Goal: Task Accomplishment & Management: Manage account settings

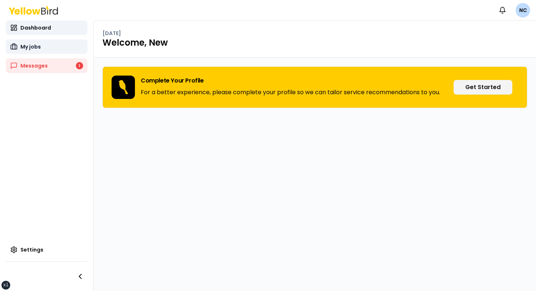
click at [56, 45] on link "My jobs" at bounding box center [47, 46] width 82 height 15
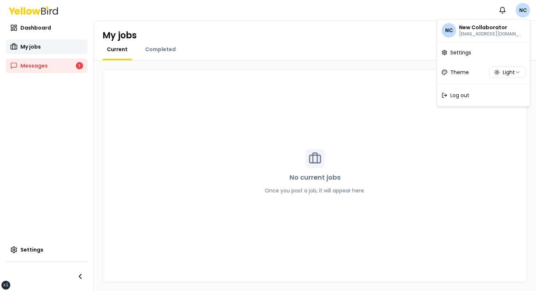
click at [520, 12] on html "xs sm md lg xl 2xl Notifications NC Dashboard My jobs Messages 1 Settings My jo…" at bounding box center [268, 145] width 536 height 291
click at [400, 26] on html "xs sm md lg xl 2xl Notifications NC Dashboard My jobs Messages 1 Settings My jo…" at bounding box center [268, 145] width 536 height 291
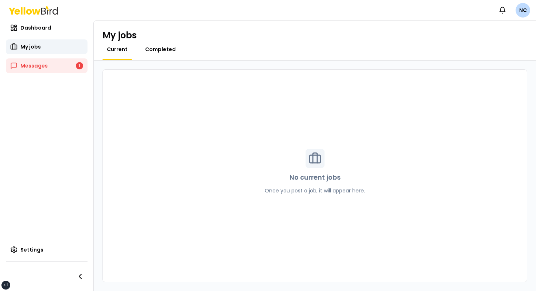
click at [163, 50] on span "Completed" at bounding box center [160, 49] width 31 height 7
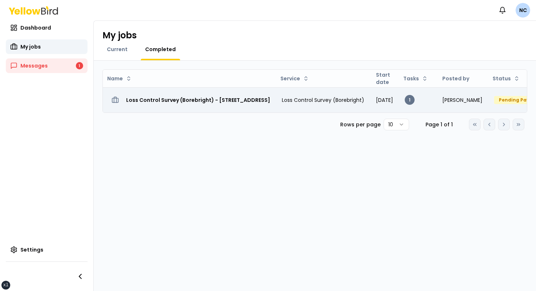
click at [175, 94] on h3 "Loss Control Survey (Borebright) - 2500 Broadway W, Lubbock, TX 79409" at bounding box center [198, 99] width 144 height 13
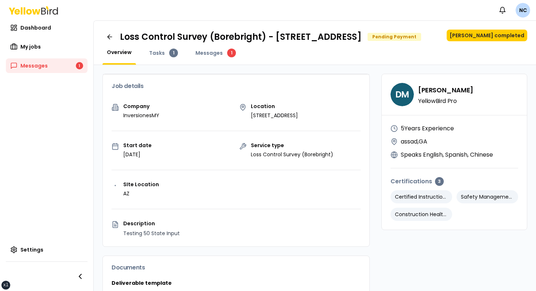
click at [286, 87] on div "Job details" at bounding box center [236, 85] width 267 height 23
click at [492, 33] on button "Mark job completed" at bounding box center [487, 36] width 81 height 12
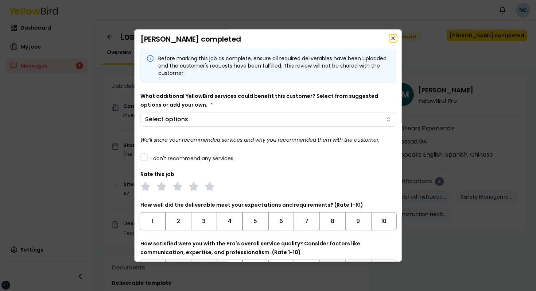
click at [393, 40] on icon "button" at bounding box center [393, 38] width 6 height 6
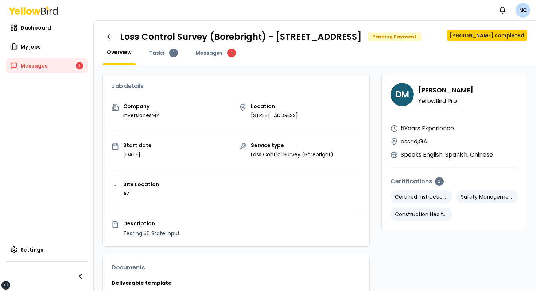
click at [356, 43] on h1 "Loss Control Survey (Borebright) - [STREET_ADDRESS]" at bounding box center [241, 37] width 242 height 12
click at [213, 43] on h1 "Loss Control Survey (Borebright) - [STREET_ADDRESS]" at bounding box center [241, 37] width 242 height 12
click at [203, 57] on link "Messages 1" at bounding box center [215, 53] width 49 height 9
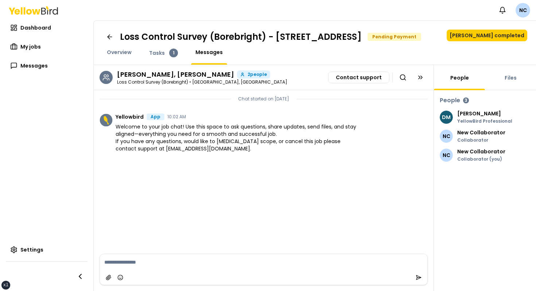
click at [402, 17] on div "Notifications NC" at bounding box center [268, 10] width 536 height 20
click at [308, 90] on div "David Madrid, David Madrid 2 people Loss Control Survey (Borebright) • Lubbock,…" at bounding box center [264, 77] width 340 height 25
click at [104, 42] on link at bounding box center [109, 37] width 15 height 15
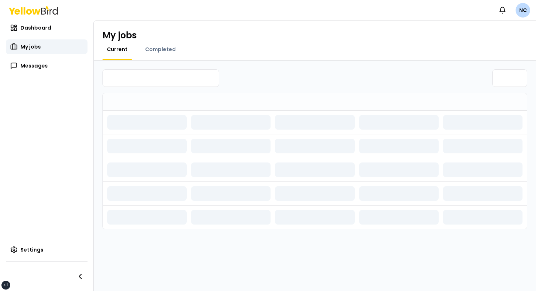
click at [139, 32] on div "My jobs" at bounding box center [314, 36] width 425 height 12
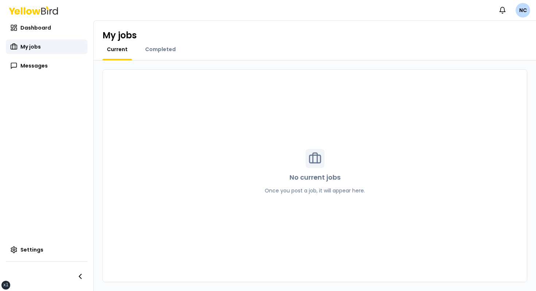
click at [147, 55] on div "Completed" at bounding box center [160, 53] width 39 height 15
click at [152, 52] on span "Completed" at bounding box center [160, 49] width 31 height 7
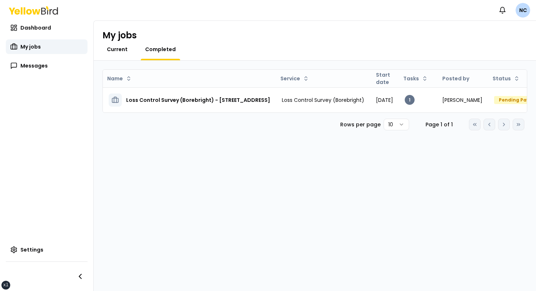
click at [125, 52] on span "Current" at bounding box center [117, 49] width 21 height 7
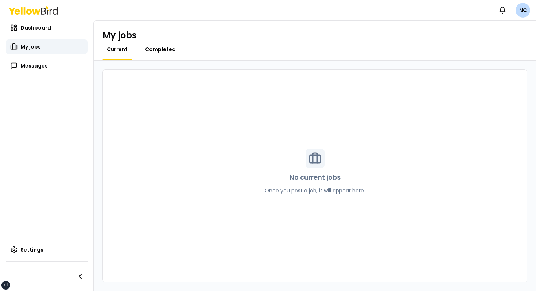
click at [146, 50] on span "Completed" at bounding box center [160, 49] width 31 height 7
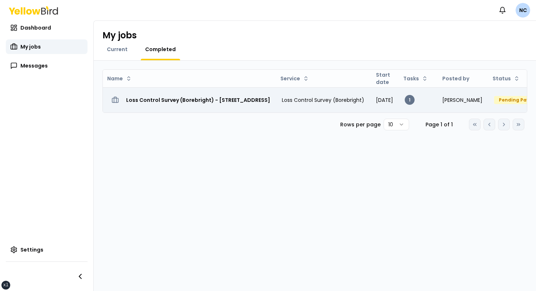
click at [151, 97] on h3 "Loss Control Survey (Borebright) - [STREET_ADDRESS]" at bounding box center [198, 99] width 144 height 13
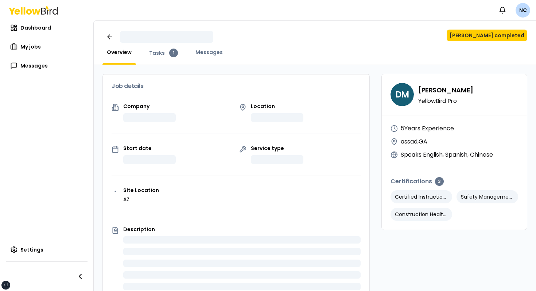
click at [183, 155] on div "Start date" at bounding box center [173, 155] width 122 height 18
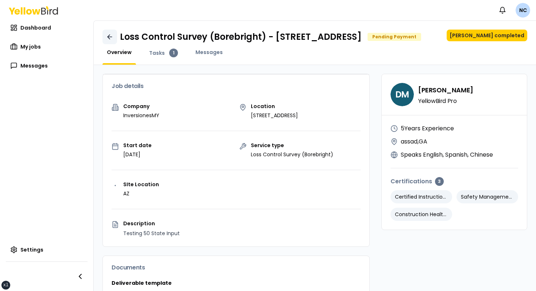
click at [111, 44] on link at bounding box center [109, 37] width 15 height 15
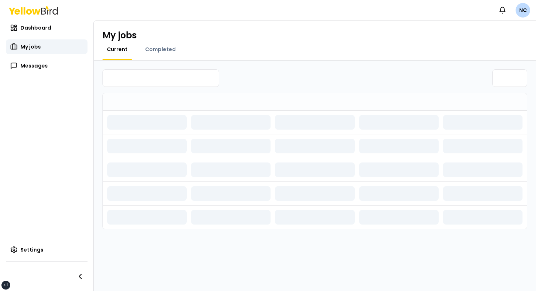
click at [131, 40] on h1 "My jobs" at bounding box center [119, 36] width 34 height 12
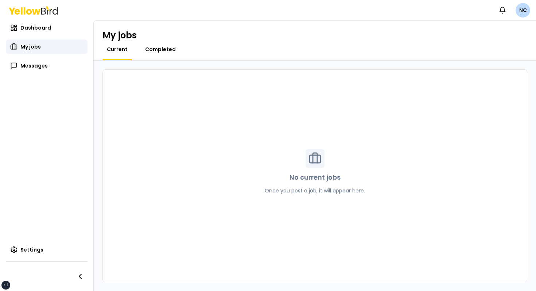
click at [152, 52] on span "Completed" at bounding box center [160, 49] width 31 height 7
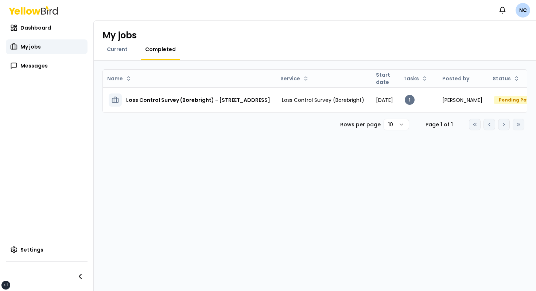
click at [125, 54] on div "Current" at bounding box center [117, 53] width 30 height 15
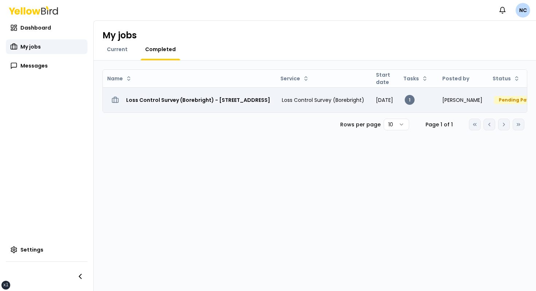
click at [153, 99] on h3 "Loss Control Survey (Borebright) - [STREET_ADDRESS]" at bounding box center [198, 99] width 144 height 13
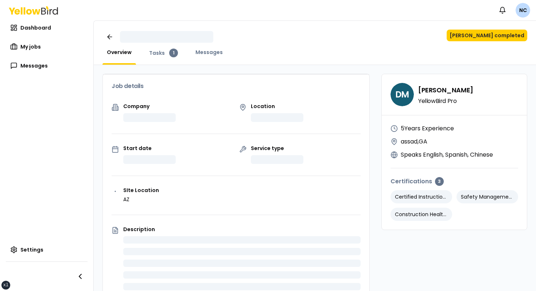
click at [285, 46] on div "Mark job completed Overview Tasks 1 Messages" at bounding box center [315, 43] width 442 height 44
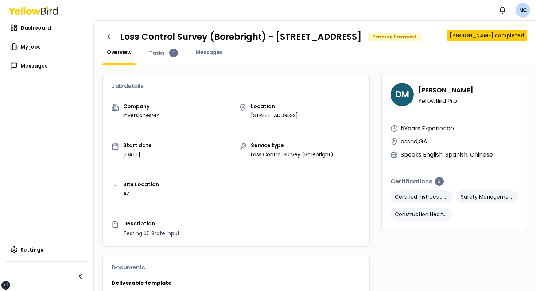
click at [243, 119] on div "Location 2500 Broadway W, Lubbock, TX 79409" at bounding box center [300, 111] width 122 height 15
click at [175, 85] on div "Job details" at bounding box center [236, 85] width 267 height 23
click at [160, 65] on div "Tasks 1" at bounding box center [164, 57] width 38 height 16
click at [156, 65] on div "Tasks 1" at bounding box center [164, 57] width 38 height 16
click at [154, 57] on span "Tasks" at bounding box center [157, 52] width 16 height 7
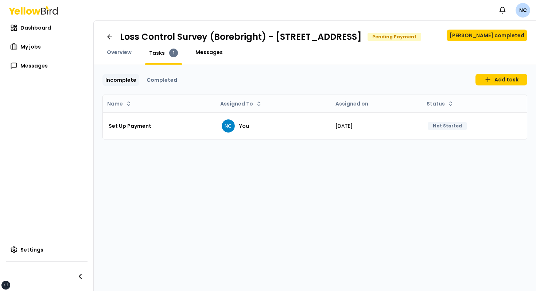
click at [200, 56] on span "Messages" at bounding box center [208, 52] width 27 height 7
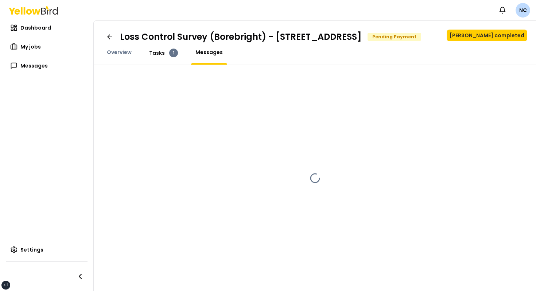
click at [149, 57] on span "Tasks" at bounding box center [157, 52] width 16 height 7
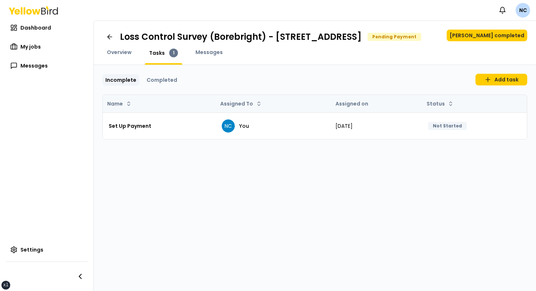
click at [177, 112] on th "Name" at bounding box center [159, 104] width 113 height 18
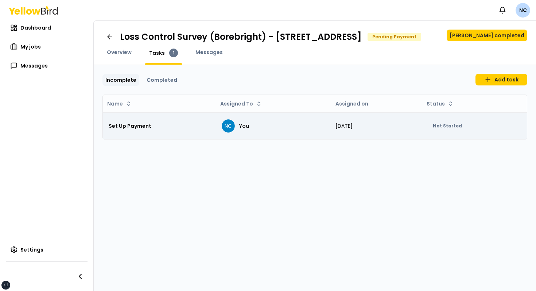
click at [175, 128] on div "Set Up Payment" at bounding box center [159, 126] width 101 height 15
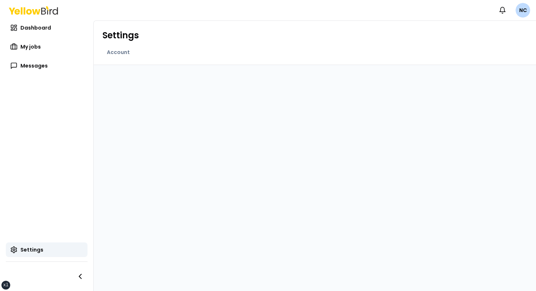
click at [161, 68] on div at bounding box center [315, 178] width 442 height 226
click at [124, 57] on div "Account" at bounding box center [118, 57] width 32 height 16
click at [119, 53] on span "Account" at bounding box center [118, 52] width 23 height 7
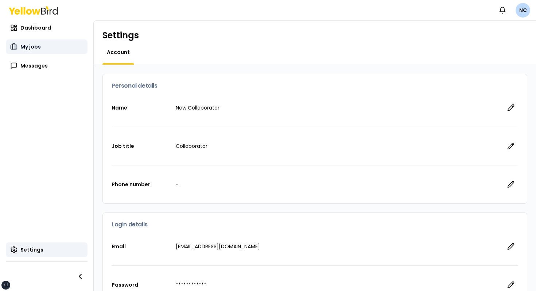
click at [36, 43] on span "My jobs" at bounding box center [30, 46] width 20 height 7
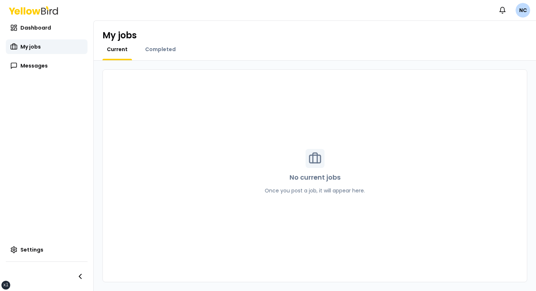
click at [183, 52] on div "Current Completed" at bounding box center [314, 53] width 425 height 15
click at [156, 55] on div "Completed" at bounding box center [160, 53] width 39 height 15
click at [157, 48] on span "Completed" at bounding box center [160, 49] width 31 height 7
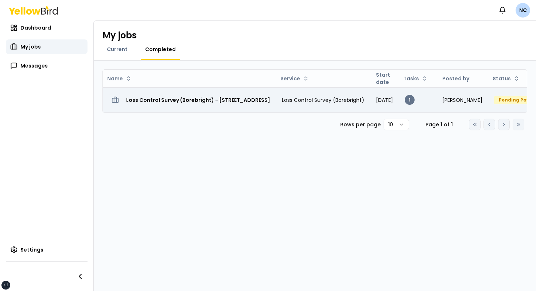
click at [193, 112] on td "Loss Control Survey (Borebright) - [STREET_ADDRESS]" at bounding box center [189, 99] width 173 height 25
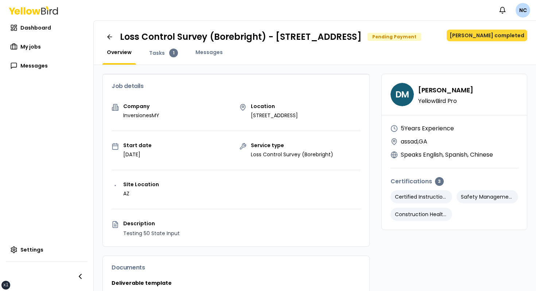
click at [485, 35] on button "Mark job completed" at bounding box center [487, 36] width 81 height 12
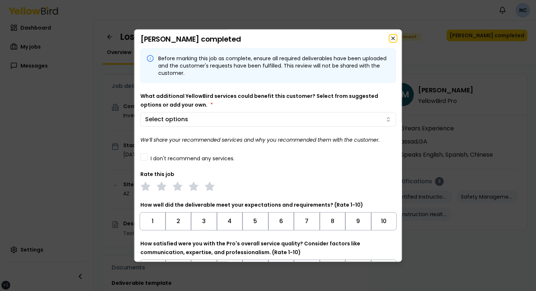
click at [395, 37] on icon "button" at bounding box center [393, 38] width 6 height 6
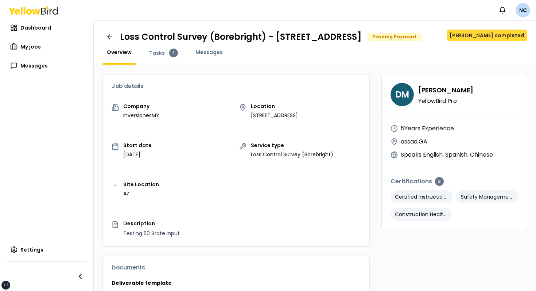
click at [498, 31] on button "Mark job completed" at bounding box center [487, 36] width 81 height 12
click at [181, 3] on div "Notifications NC" at bounding box center [268, 10] width 536 height 20
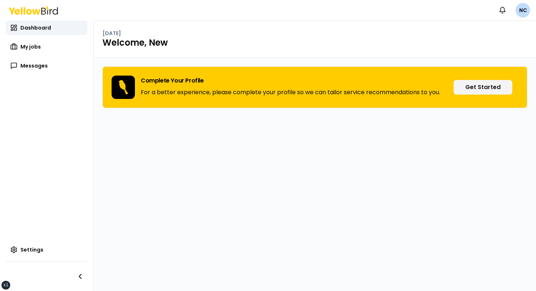
click at [536, 15] on div "Notifications [GEOGRAPHIC_DATA]" at bounding box center [268, 10] width 536 height 20
click at [530, 14] on div "Notifications NC" at bounding box center [268, 10] width 536 height 20
click at [530, 14] on nav "Notifications NC" at bounding box center [512, 10] width 35 height 15
click at [386, 19] on div "Notifications NC" at bounding box center [268, 10] width 536 height 20
click at [51, 51] on link "My jobs" at bounding box center [47, 46] width 82 height 15
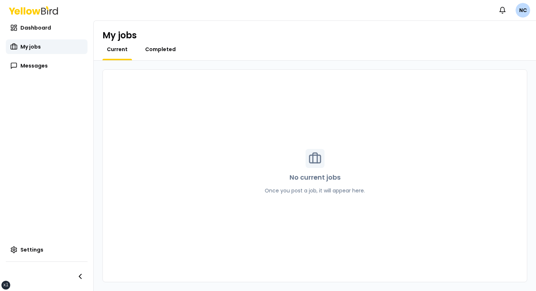
click at [165, 48] on span "Completed" at bounding box center [160, 49] width 31 height 7
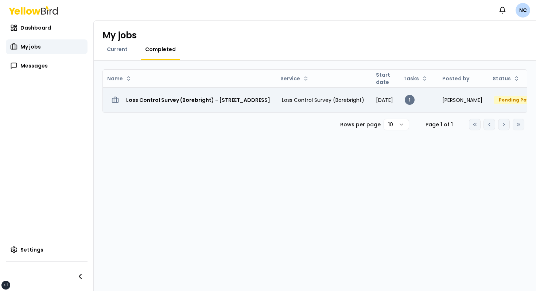
click at [207, 112] on td "Loss Control Survey (Borebright) - 2500 Broadway W, Lubbock, TX 79409" at bounding box center [189, 99] width 173 height 25
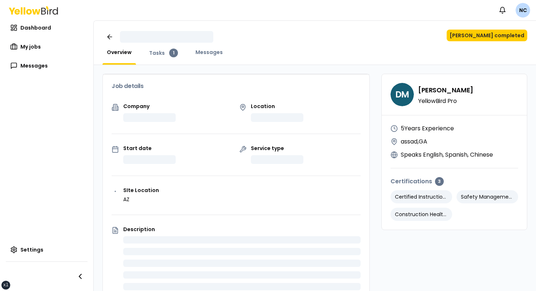
click at [373, 39] on div "Mark job completed" at bounding box center [314, 37] width 425 height 15
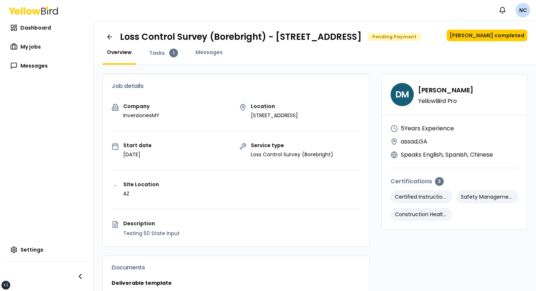
click at [527, 7] on html "xs sm md lg xl 2xl Notifications NC Dashboard My jobs Messages Settings Loss Co…" at bounding box center [268, 145] width 536 height 291
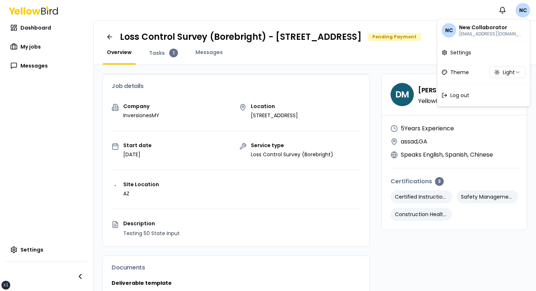
click at [447, 15] on html "xs sm md lg xl 2xl Notifications NC Dashboard My jobs Messages Settings Loss Co…" at bounding box center [268, 145] width 536 height 291
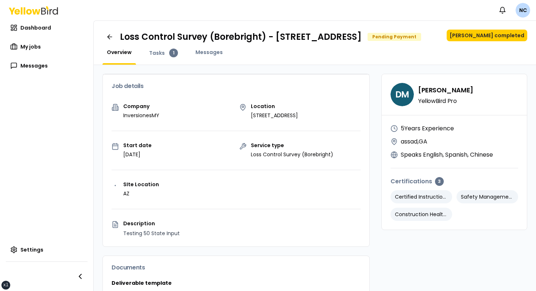
click at [514, 11] on nav "Notifications NC" at bounding box center [512, 10] width 35 height 15
click at [516, 11] on html "xs sm md lg xl 2xl Notifications NC Dashboard My jobs Messages Settings Loss Co…" at bounding box center [268, 145] width 536 height 291
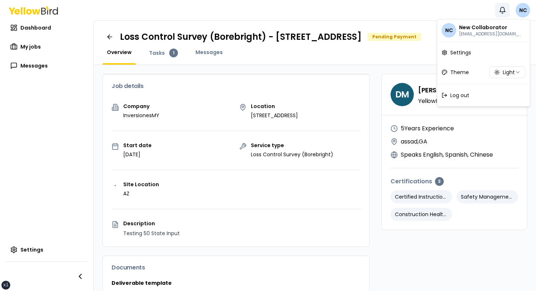
click at [503, 11] on html "xs sm md lg xl 2xl Notifications NC Dashboard My jobs Messages Settings Loss Co…" at bounding box center [268, 145] width 536 height 291
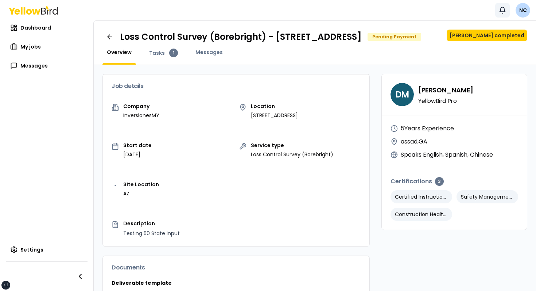
click at [503, 11] on icon "button" at bounding box center [502, 10] width 7 height 7
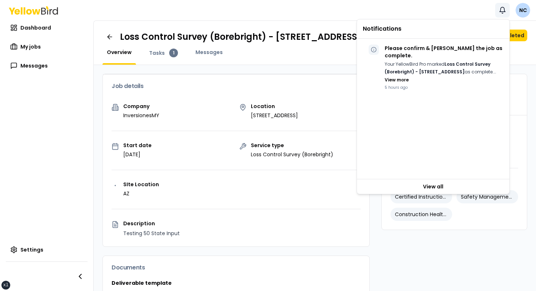
click at [503, 11] on icon "button" at bounding box center [502, 10] width 7 height 7
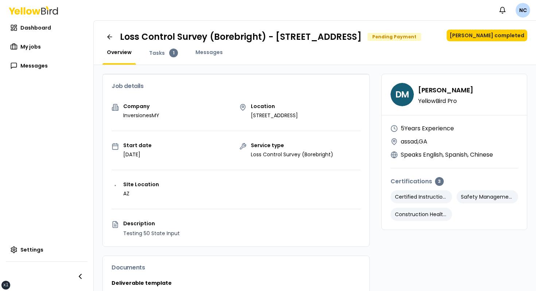
click at [487, 12] on div "Notifications NC" at bounding box center [268, 10] width 536 height 20
click at [498, 12] on button "Notifications" at bounding box center [502, 10] width 15 height 15
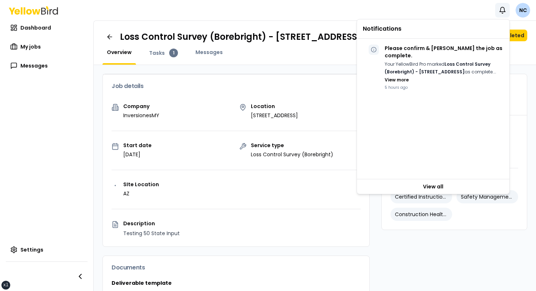
click at [456, 9] on div "Notifications NC" at bounding box center [268, 10] width 536 height 20
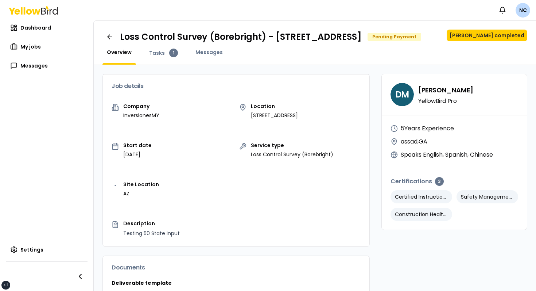
click at [485, 7] on div "Notifications NC" at bounding box center [268, 10] width 536 height 20
click at [495, 7] on div "Notifications NC" at bounding box center [268, 10] width 536 height 20
click at [496, 7] on button "Notifications" at bounding box center [502, 10] width 15 height 15
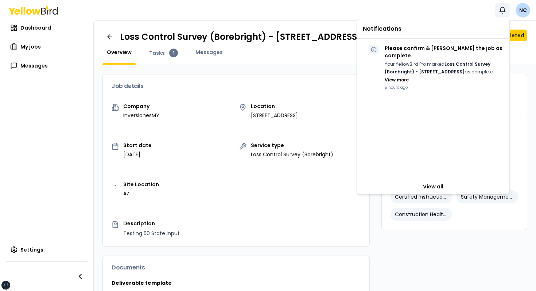
click at [501, 7] on icon "button" at bounding box center [502, 10] width 7 height 7
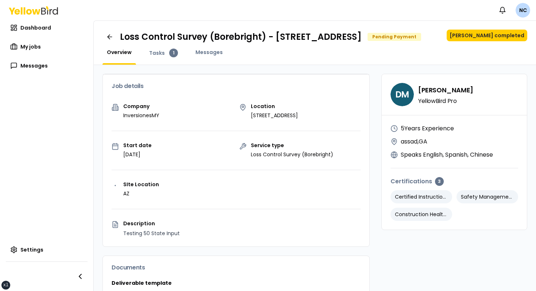
click at [417, 1] on div "Notifications NC" at bounding box center [268, 10] width 536 height 20
click at [512, 9] on nav "Notifications NC" at bounding box center [512, 10] width 35 height 15
click at [519, 8] on html "xs sm md lg xl 2xl Notifications NC Dashboard My jobs Messages Settings Loss Co…" at bounding box center [268, 145] width 536 height 291
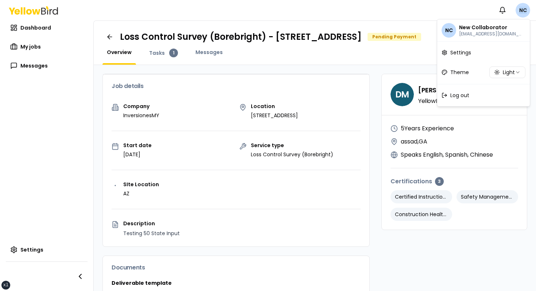
click at [519, 8] on html "xs sm md lg xl 2xl Notifications NC Dashboard My jobs Messages Settings Loss Co…" at bounding box center [268, 145] width 536 height 291
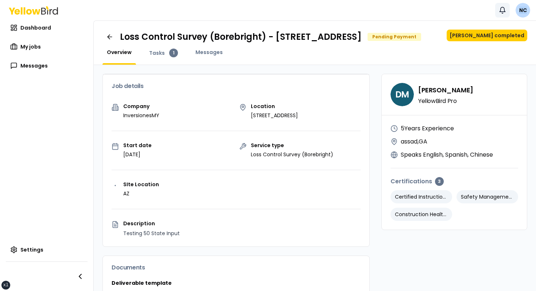
click at [507, 8] on button "Notifications" at bounding box center [502, 10] width 15 height 15
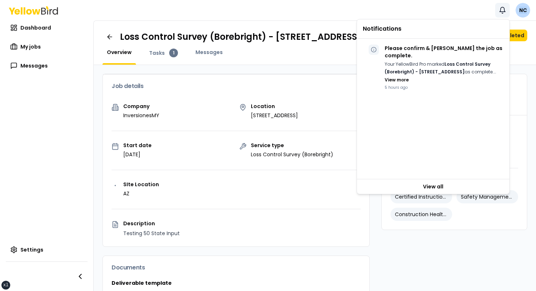
click at [507, 8] on button "Notifications" at bounding box center [502, 10] width 15 height 15
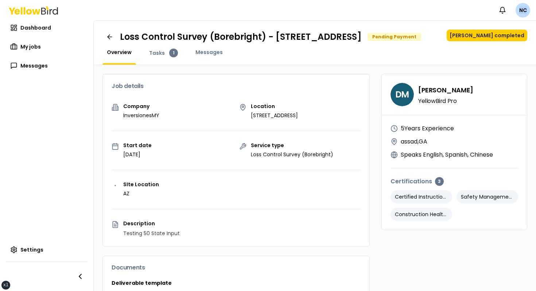
click at [491, 12] on div "Notifications NC" at bounding box center [268, 10] width 536 height 20
click at [504, 12] on icon "button" at bounding box center [502, 10] width 7 height 7
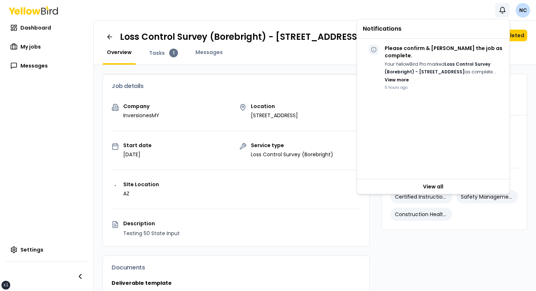
click at [519, 9] on html "xs sm md lg xl 2xl Notifications NC Dashboard My jobs Messages Settings Loss Co…" at bounding box center [268, 145] width 536 height 291
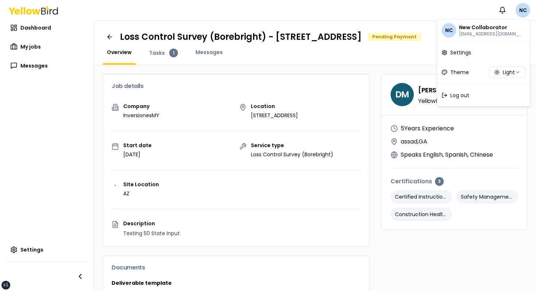
click at [519, 12] on html "xs sm md lg xl 2xl Notifications NC Dashboard My jobs Messages Settings Loss Co…" at bounding box center [268, 145] width 536 height 291
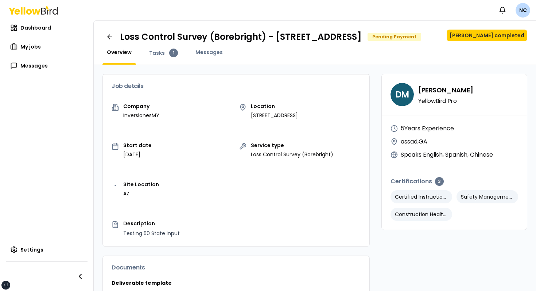
click at [519, 12] on html "xs sm md lg xl 2xl Notifications NC Dashboard My jobs Messages Settings Loss Co…" at bounding box center [268, 145] width 536 height 291
click at [511, 12] on nav "Notifications NC" at bounding box center [512, 10] width 35 height 15
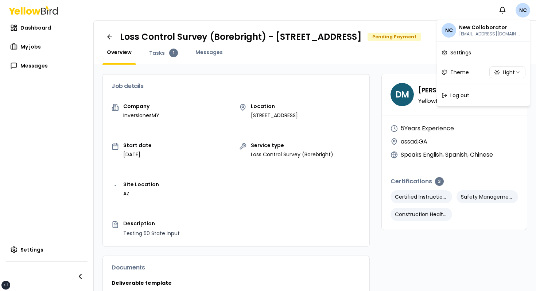
click at [521, 12] on html "xs sm md lg xl 2xl Notifications NC Dashboard My jobs Messages Settings Loss Co…" at bounding box center [268, 145] width 536 height 291
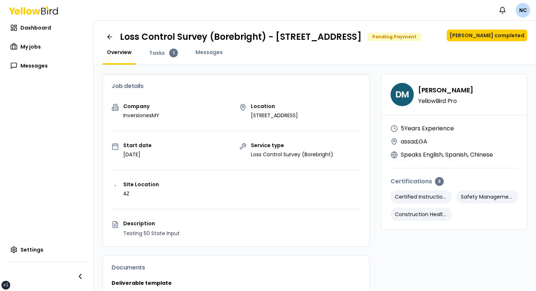
click at [511, 12] on nav "Notifications NC" at bounding box center [512, 10] width 35 height 15
click at [521, 12] on html "xs sm md lg xl 2xl Notifications NC Dashboard My jobs Messages Settings Loss Co…" at bounding box center [268, 145] width 536 height 291
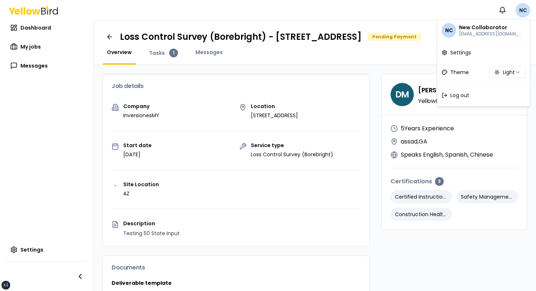
click at [521, 12] on html "xs sm md lg xl 2xl Notifications NC Dashboard My jobs Messages Settings Loss Co…" at bounding box center [268, 145] width 536 height 291
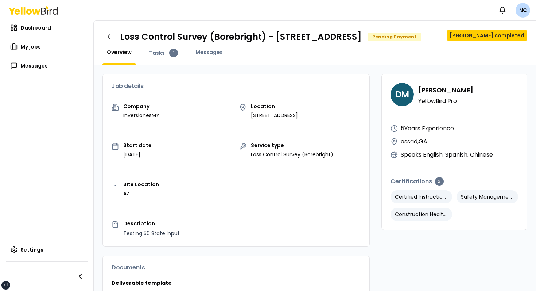
click at [512, 11] on nav "Notifications NC" at bounding box center [512, 10] width 35 height 15
click at [520, 12] on html "xs sm md lg xl 2xl Notifications NC Dashboard My jobs Messages Settings Loss Co…" at bounding box center [268, 145] width 536 height 291
click at [512, 12] on html "xs sm md lg xl 2xl Notifications NC Dashboard My jobs Messages Settings Loss Co…" at bounding box center [268, 145] width 536 height 291
click at [512, 12] on nav "Notifications NC" at bounding box center [512, 10] width 35 height 15
click at [516, 12] on html "xs sm md lg xl 2xl Notifications NC Dashboard My jobs Messages Settings Loss Co…" at bounding box center [268, 145] width 536 height 291
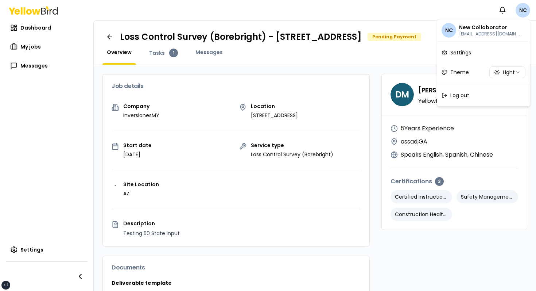
click at [516, 12] on html "xs sm md lg xl 2xl Notifications NC Dashboard My jobs Messages Settings Loss Co…" at bounding box center [268, 145] width 536 height 291
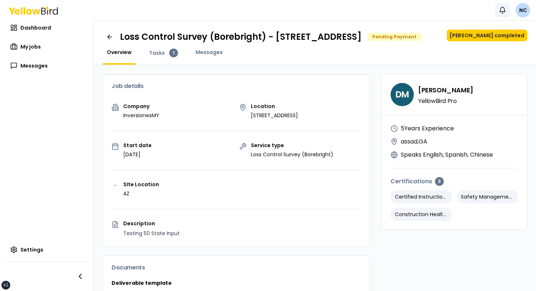
click at [498, 10] on button "Notifications" at bounding box center [502, 10] width 15 height 15
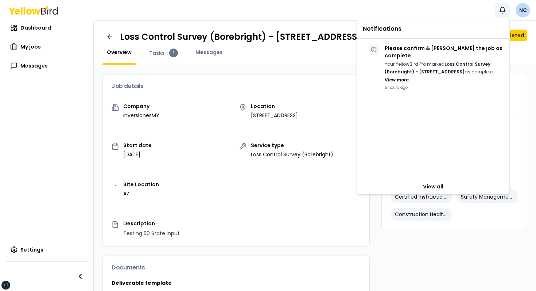
click at [498, 10] on button "Notifications" at bounding box center [502, 10] width 15 height 15
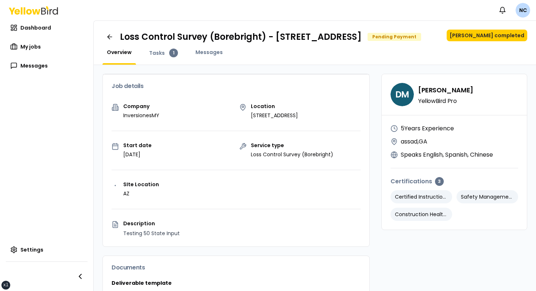
click at [484, 10] on div "Notifications NC" at bounding box center [268, 10] width 536 height 20
click at [498, 12] on button "Notifications" at bounding box center [502, 10] width 15 height 15
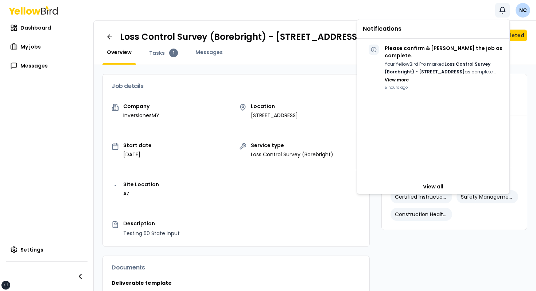
click at [498, 12] on button "Notifications" at bounding box center [502, 10] width 15 height 15
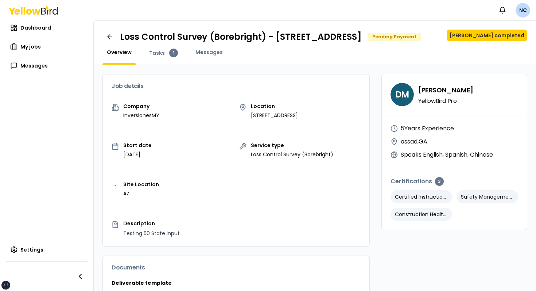
click at [511, 12] on nav "Notifications NC" at bounding box center [512, 10] width 35 height 15
click at [504, 12] on icon "button" at bounding box center [502, 9] width 5 height 5
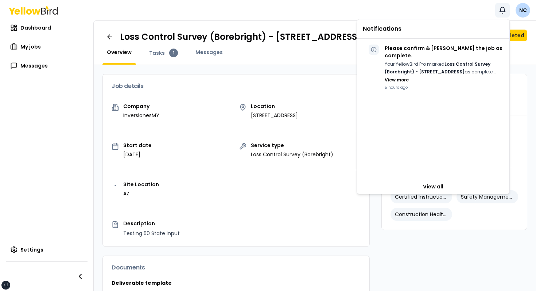
click at [504, 12] on icon "button" at bounding box center [502, 9] width 5 height 5
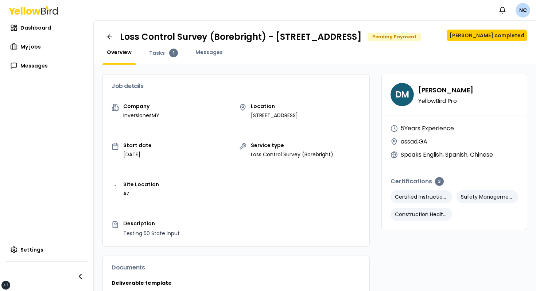
click at [491, 12] on div "Notifications NC" at bounding box center [268, 10] width 536 height 20
click at [503, 10] on icon "button" at bounding box center [502, 10] width 7 height 7
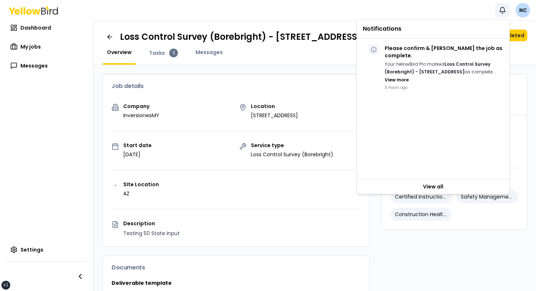
click at [503, 10] on icon "button" at bounding box center [502, 10] width 7 height 7
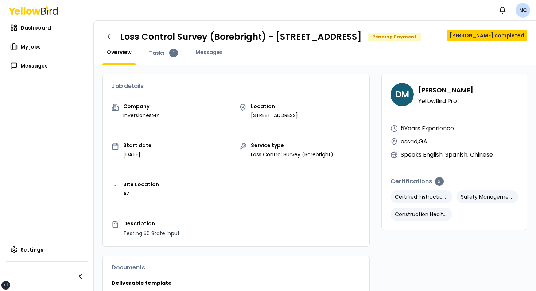
click at [517, 9] on html "xs sm md lg xl 2xl Notifications NC Dashboard My jobs Messages Settings Loss Co…" at bounding box center [268, 145] width 536 height 291
click at [475, 11] on div "Notifications NC" at bounding box center [268, 10] width 536 height 20
click at [488, 12] on div "Notifications NC" at bounding box center [268, 10] width 536 height 20
click at [495, 12] on div "Notifications NC" at bounding box center [268, 10] width 536 height 20
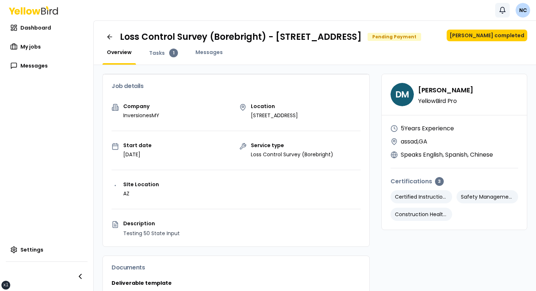
click at [498, 12] on button "Notifications" at bounding box center [502, 10] width 15 height 15
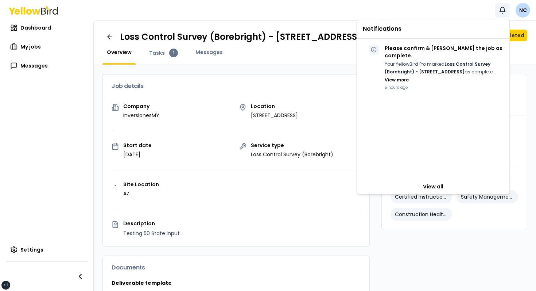
click at [498, 12] on button "Notifications" at bounding box center [502, 10] width 15 height 15
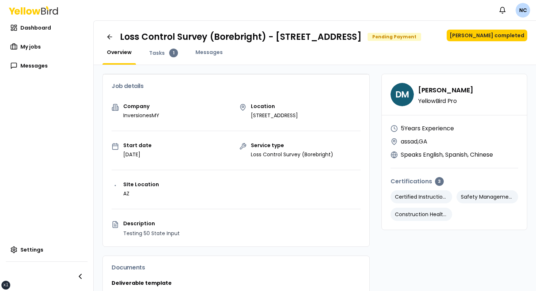
click at [492, 12] on div "Notifications NC" at bounding box center [268, 10] width 536 height 20
click at [498, 12] on button "Notifications" at bounding box center [502, 10] width 15 height 15
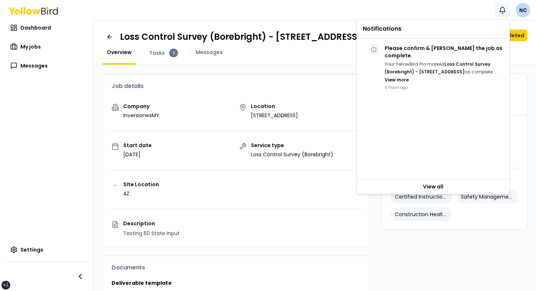
click at [498, 12] on button "Notifications" at bounding box center [502, 10] width 15 height 15
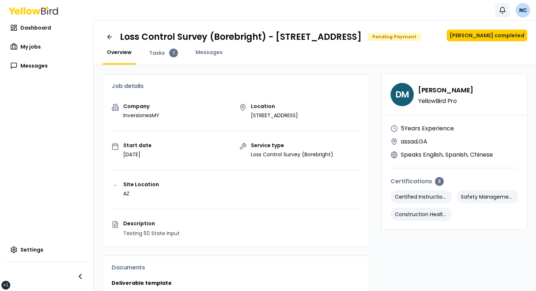
click at [498, 12] on button "Notifications" at bounding box center [502, 10] width 15 height 15
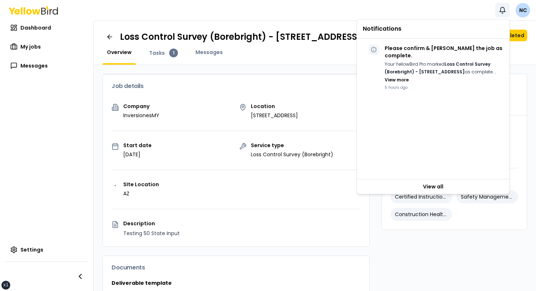
click at [498, 12] on button "Notifications" at bounding box center [502, 10] width 15 height 15
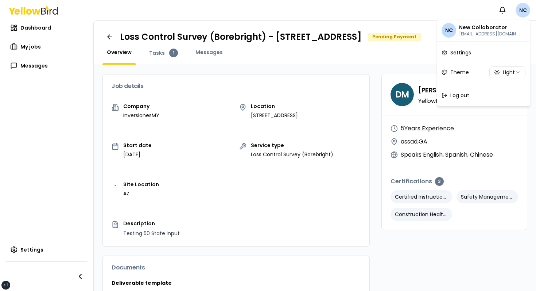
click at [522, 14] on html "xs sm md lg xl 2xl Notifications NC Dashboard My jobs Messages Settings Loss Co…" at bounding box center [268, 145] width 536 height 291
click at [505, 14] on html "xs sm md lg xl 2xl Notifications NC Dashboard My jobs Messages Settings Loss Co…" at bounding box center [268, 145] width 536 height 291
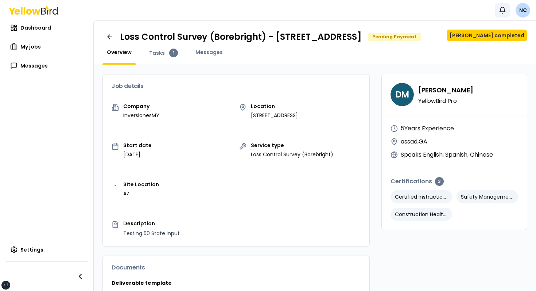
click at [505, 14] on button "Notifications" at bounding box center [502, 10] width 15 height 15
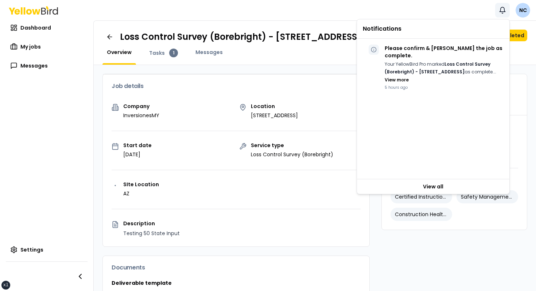
click at [505, 14] on button "Notifications" at bounding box center [502, 10] width 15 height 15
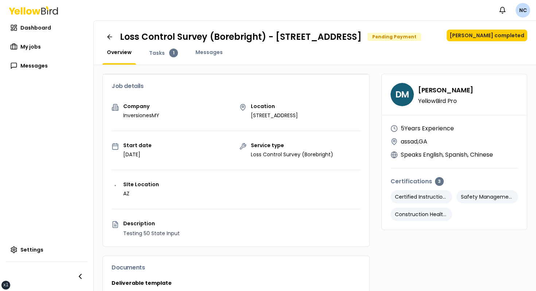
click at [520, 13] on html "xs sm md lg xl 2xl Notifications NC Dashboard My jobs Messages Settings Loss Co…" at bounding box center [268, 145] width 536 height 291
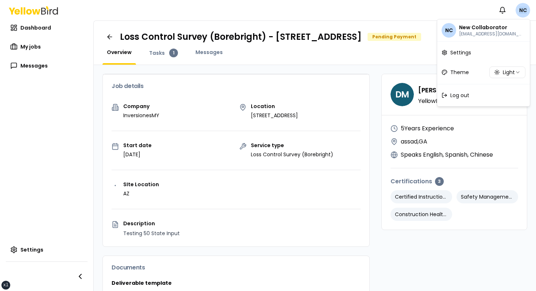
click at [520, 13] on html "xs sm md lg xl 2xl Notifications NC Dashboard My jobs Messages Settings Loss Co…" at bounding box center [268, 145] width 536 height 291
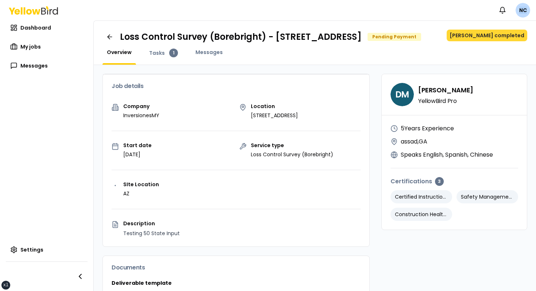
click at [502, 30] on button "Mark job completed" at bounding box center [487, 36] width 81 height 12
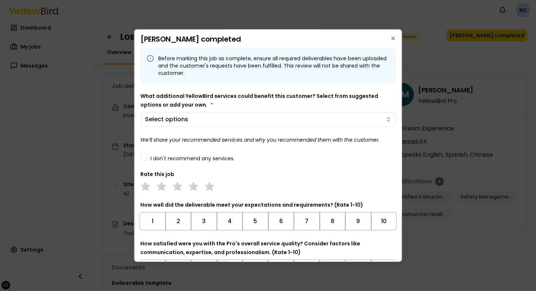
click at [388, 35] on h2 "Mark job completed" at bounding box center [268, 38] width 256 height 7
click at [391, 35] on icon "button" at bounding box center [393, 38] width 6 height 6
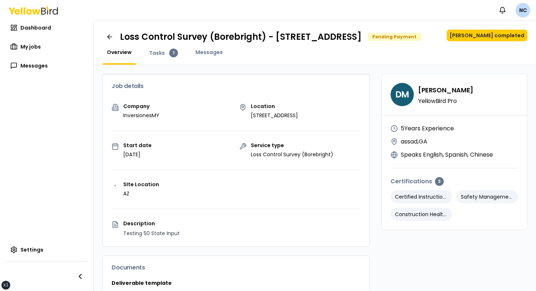
click at [396, 63] on div "Overview Tasks 1 Messages" at bounding box center [314, 57] width 425 height 16
click at [274, 19] on div "Notifications [GEOGRAPHIC_DATA]" at bounding box center [268, 10] width 536 height 20
click at [364, 55] on div "Loss Control Survey (Borebright) - 2500 Broadway W, Lubbock, TX 79409 Pending P…" at bounding box center [315, 43] width 442 height 44
click at [119, 44] on div "Loss Control Survey (Borebright) - 2500 Broadway W, Lubbock, TX 79409 Pending P…" at bounding box center [261, 37] width 319 height 15
click at [110, 40] on icon at bounding box center [109, 36] width 7 height 7
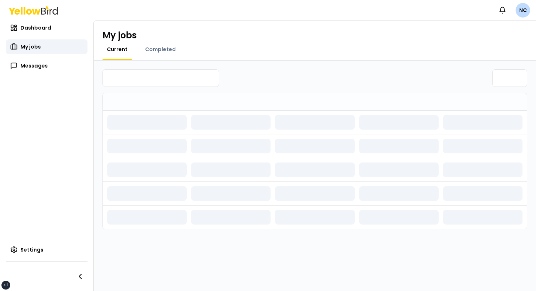
click at [143, 40] on div "My jobs" at bounding box center [314, 36] width 425 height 12
click at [152, 48] on span "Completed" at bounding box center [160, 49] width 31 height 7
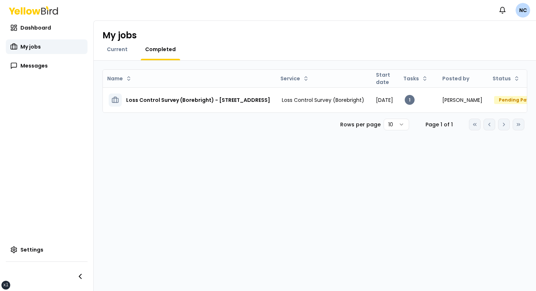
click at [133, 55] on div "Current Completed" at bounding box center [141, 53] width 78 height 15
click at [123, 50] on span "Current" at bounding box center [117, 49] width 21 height 7
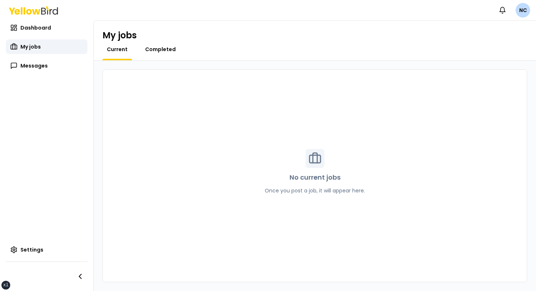
click at [148, 50] on span "Completed" at bounding box center [160, 49] width 31 height 7
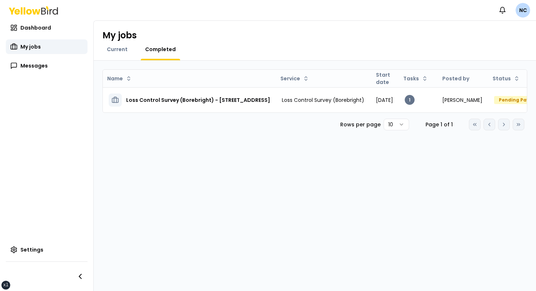
click at [197, 39] on div "My jobs" at bounding box center [314, 36] width 425 height 12
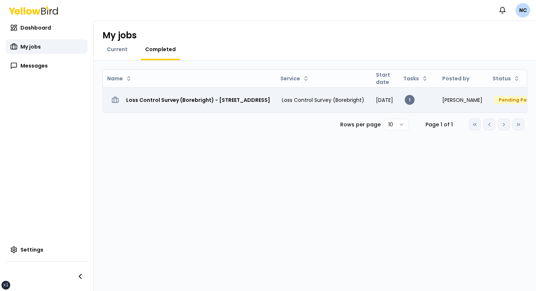
scroll to position [0, 88]
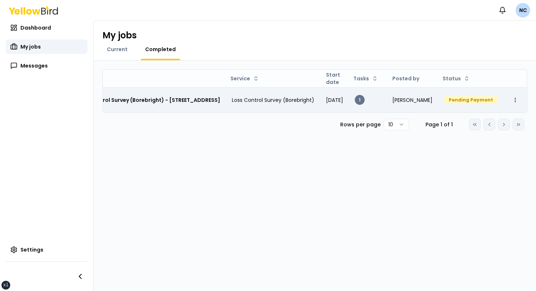
click at [522, 96] on td "Open menu" at bounding box center [515, 99] width 23 height 25
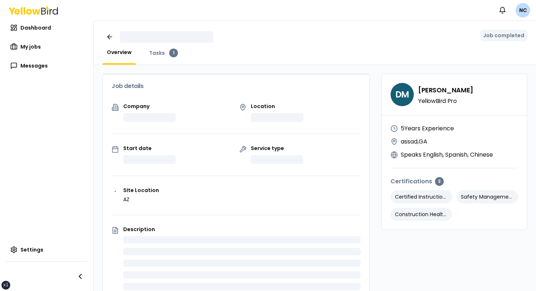
click at [516, 101] on h3 "DM David Madrid YellowBird Pro" at bounding box center [455, 94] width 128 height 23
click at [110, 42] on link at bounding box center [109, 37] width 15 height 15
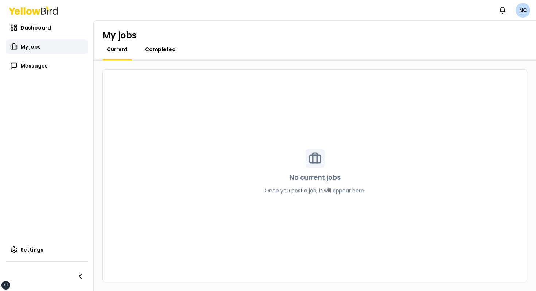
click at [156, 48] on span "Completed" at bounding box center [160, 49] width 31 height 7
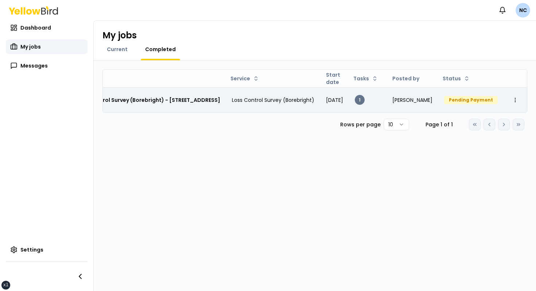
scroll to position [0, 88]
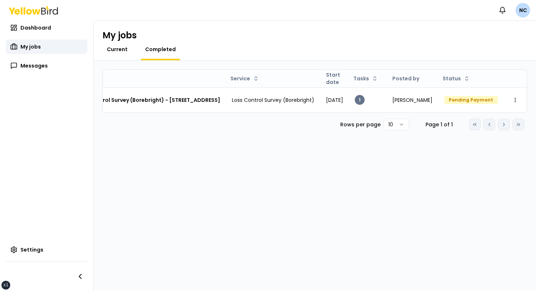
click at [117, 48] on span "Current" at bounding box center [117, 49] width 21 height 7
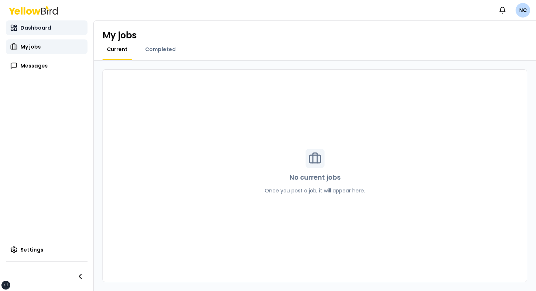
click at [27, 28] on span "Dashboard" at bounding box center [35, 27] width 31 height 7
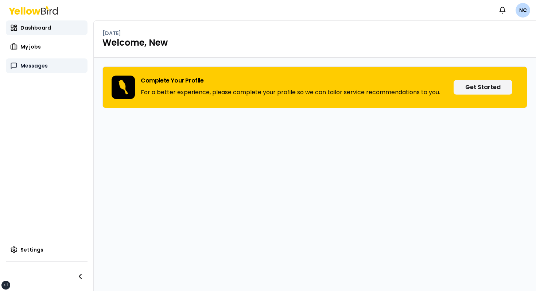
click at [35, 61] on link "Messages" at bounding box center [47, 65] width 82 height 15
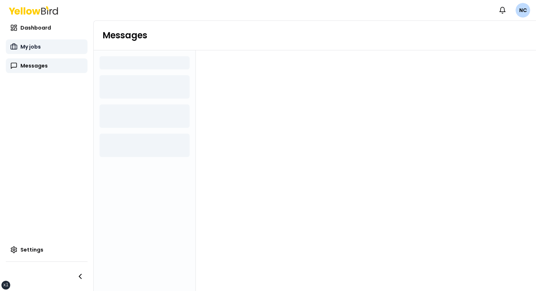
click at [51, 47] on link "My jobs" at bounding box center [47, 46] width 82 height 15
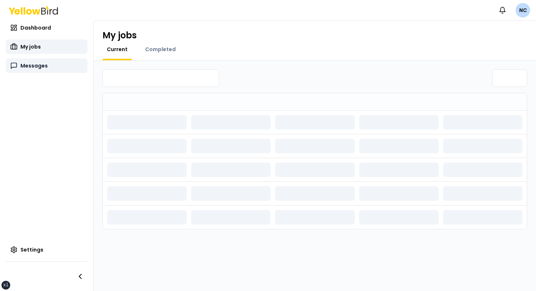
click at [44, 60] on link "Messages" at bounding box center [47, 65] width 82 height 15
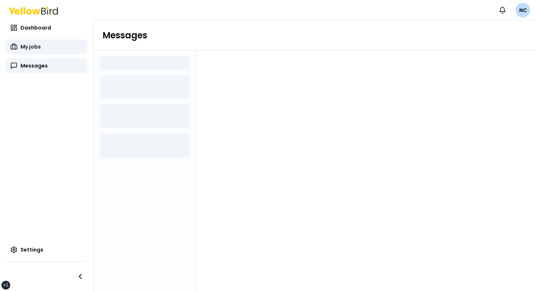
click at [49, 47] on link "My jobs" at bounding box center [47, 46] width 82 height 15
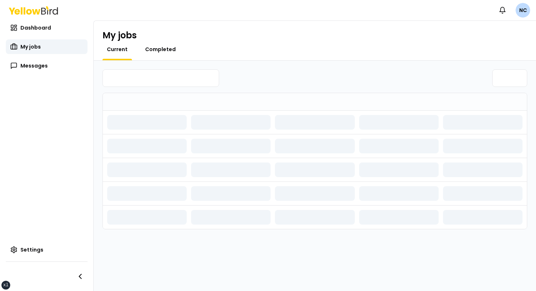
click at [153, 52] on span "Completed" at bounding box center [160, 49] width 31 height 7
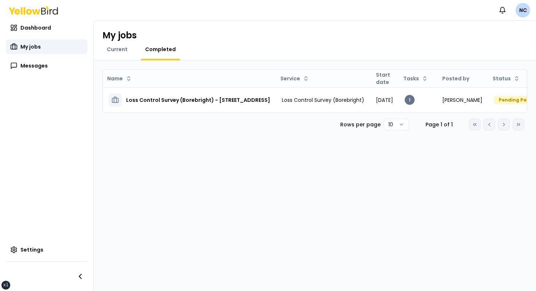
click at [515, 5] on nav "Notifications NC" at bounding box center [512, 10] width 35 height 15
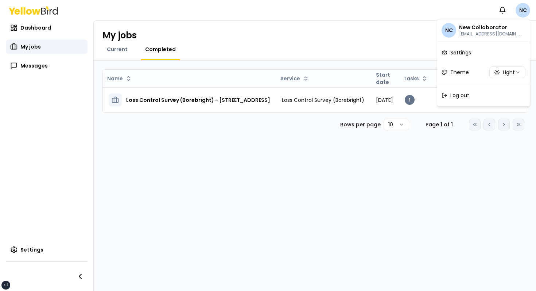
click at [520, 8] on html "xs sm md lg xl 2xl Notifications NC Dashboard My jobs Messages Settings My jobs…" at bounding box center [268, 145] width 536 height 291
click at [497, 8] on html "xs sm md lg xl 2xl Notifications NC Dashboard My jobs Messages Settings My jobs…" at bounding box center [268, 145] width 536 height 291
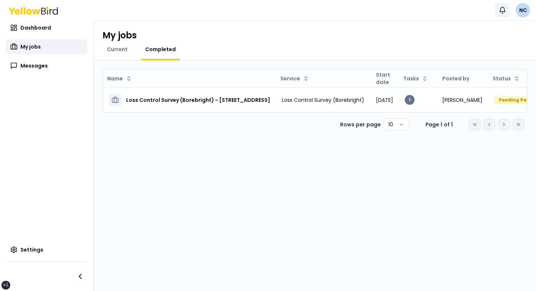
click at [499, 9] on icon "button" at bounding box center [502, 10] width 7 height 7
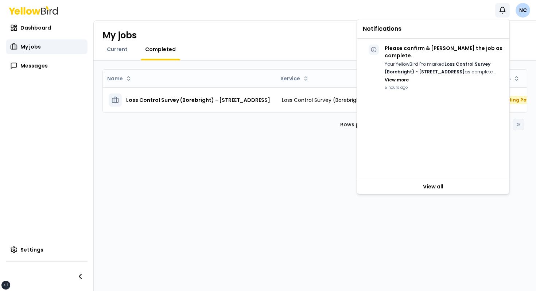
click at [473, 11] on div "Notifications NC" at bounding box center [268, 10] width 536 height 20
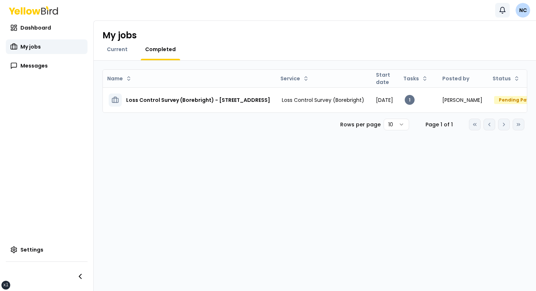
click at [508, 11] on button "Notifications" at bounding box center [502, 10] width 15 height 15
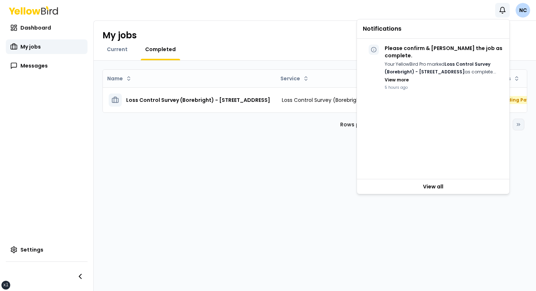
click at [466, 11] on div "Notifications NC" at bounding box center [268, 10] width 536 height 20
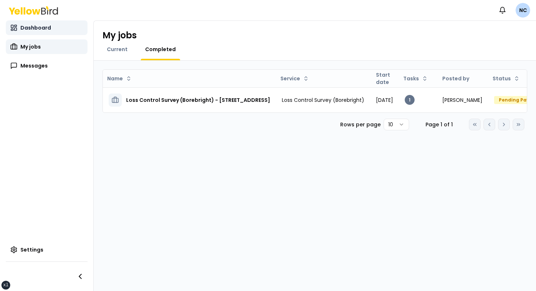
click at [16, 35] on link "Dashboard" at bounding box center [47, 27] width 82 height 15
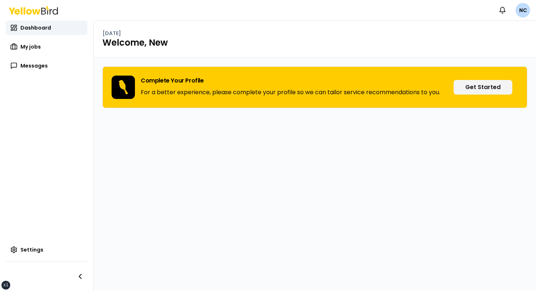
click at [484, 76] on div "Complete Your Profile For a better experience, please complete your profile so …" at bounding box center [314, 87] width 425 height 42
click at [80, 276] on icon "button" at bounding box center [80, 276] width 9 height 9
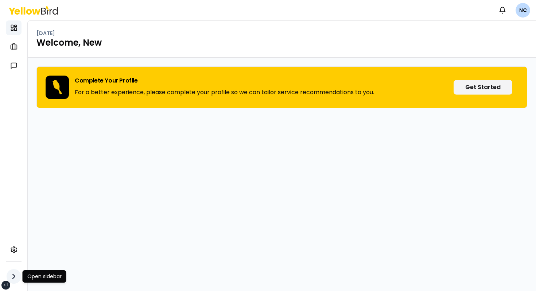
click at [15, 273] on icon "button" at bounding box center [13, 276] width 9 height 9
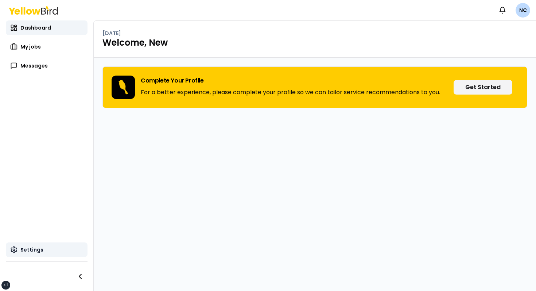
click at [42, 252] on link "Settings" at bounding box center [47, 249] width 82 height 15
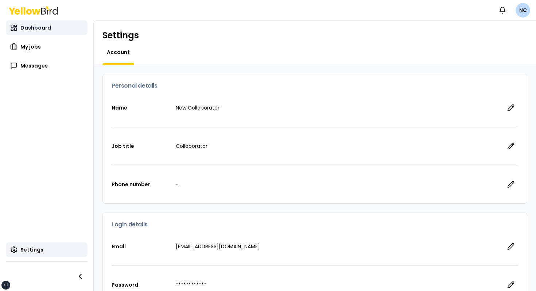
click at [62, 28] on link "Dashboard" at bounding box center [47, 27] width 82 height 15
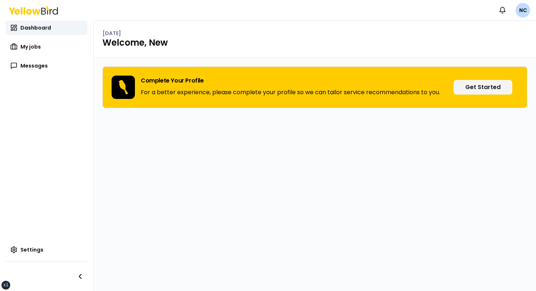
click at [155, 52] on div "Wednesday, August 13 Welcome, New" at bounding box center [315, 39] width 442 height 37
click at [206, 51] on div "Wednesday, August 13 Welcome, New" at bounding box center [315, 39] width 442 height 37
click at [178, 48] on h1 "Welcome, New" at bounding box center [314, 43] width 425 height 12
click at [154, 42] on h1 "Welcome, New" at bounding box center [314, 43] width 425 height 12
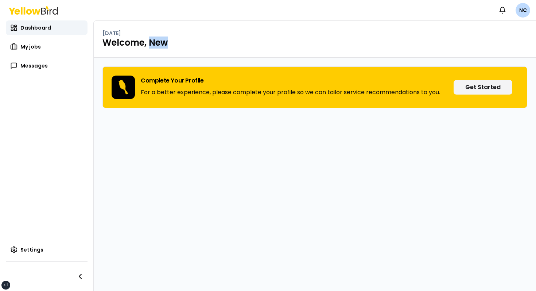
click at [154, 42] on h1 "Welcome, New" at bounding box center [314, 43] width 425 height 12
click at [170, 42] on h1 "Welcome, New" at bounding box center [314, 43] width 425 height 12
click at [161, 41] on h1 "Welcome, New" at bounding box center [314, 43] width 425 height 12
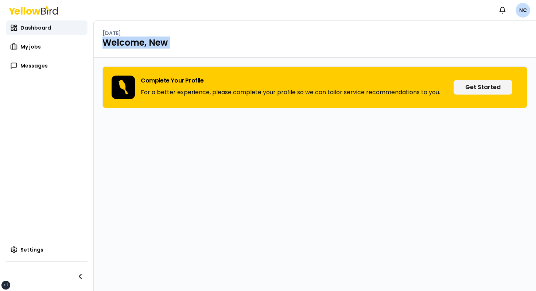
click at [519, 11] on html "xs sm md lg xl 2xl Notifications NC Dashboard My jobs Messages Settings Wednesd…" at bounding box center [268, 145] width 536 height 291
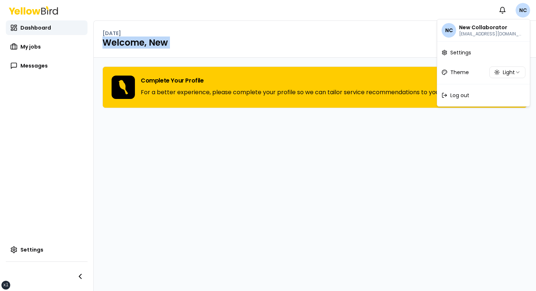
click at [519, 11] on html "xs sm md lg xl 2xl Notifications NC Dashboard My jobs Messages Settings Wednesd…" at bounding box center [268, 145] width 536 height 291
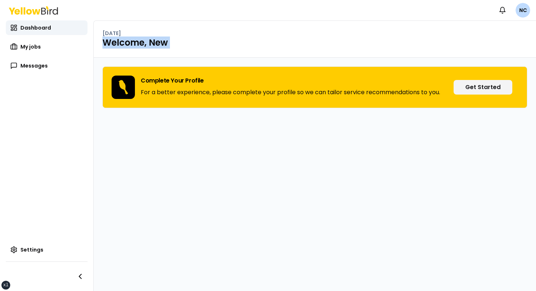
click at [486, 16] on div "Notifications NC" at bounding box center [268, 10] width 536 height 20
click at [267, 34] on div "Wednesday, August 13" at bounding box center [314, 33] width 425 height 7
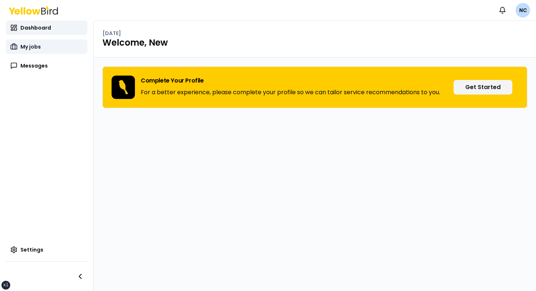
click at [51, 42] on link "My jobs" at bounding box center [47, 46] width 82 height 15
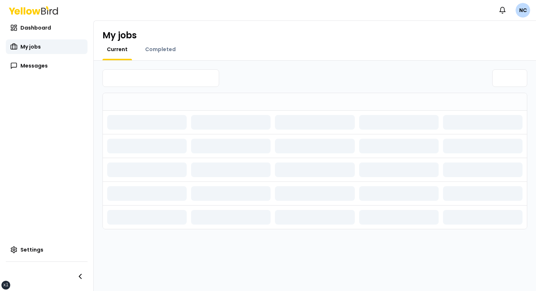
click at [43, 55] on div "Dashboard My jobs My jobs My jobs Messages" at bounding box center [47, 46] width 82 height 53
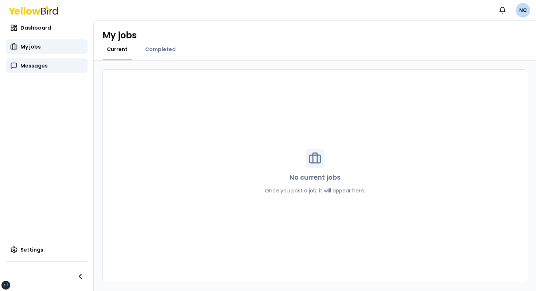
click at [38, 62] on span "Messages" at bounding box center [33, 65] width 27 height 7
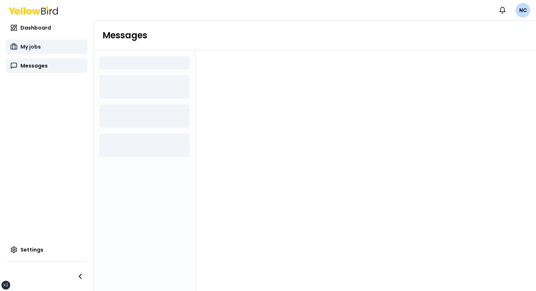
click at [42, 53] on link "My jobs" at bounding box center [47, 46] width 82 height 15
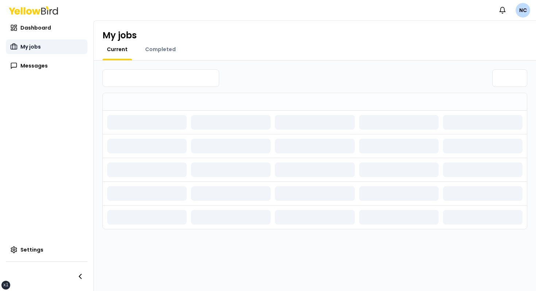
click at [48, 39] on link "My jobs" at bounding box center [47, 46] width 82 height 15
click at [50, 36] on div "Dashboard My jobs Messages" at bounding box center [47, 46] width 82 height 53
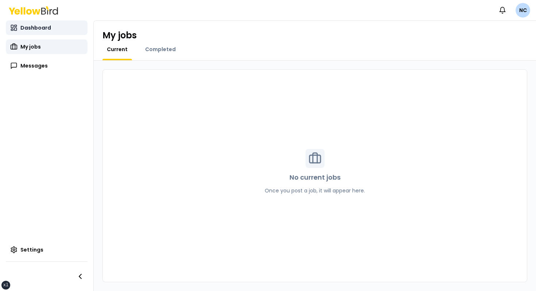
click at [54, 34] on link "Dashboard" at bounding box center [47, 27] width 82 height 15
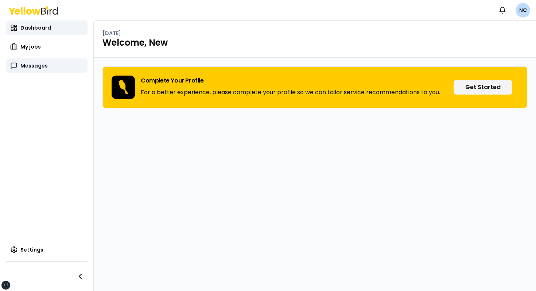
click at [51, 58] on link "Messages" at bounding box center [47, 65] width 82 height 15
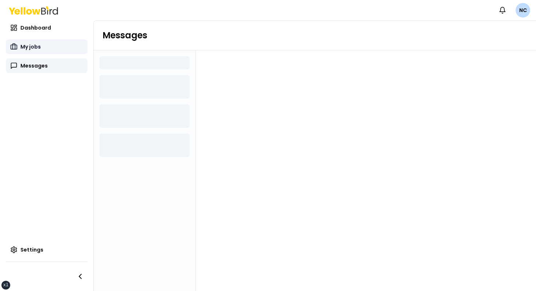
click at [52, 53] on link "My jobs" at bounding box center [47, 46] width 82 height 15
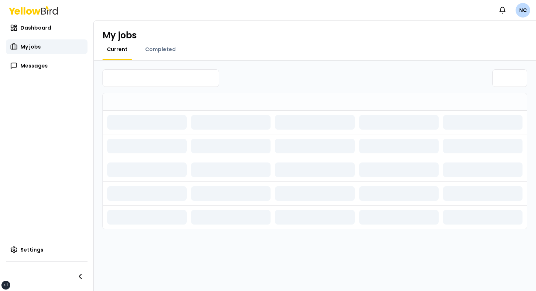
click at [172, 55] on div "Completed" at bounding box center [160, 53] width 39 height 15
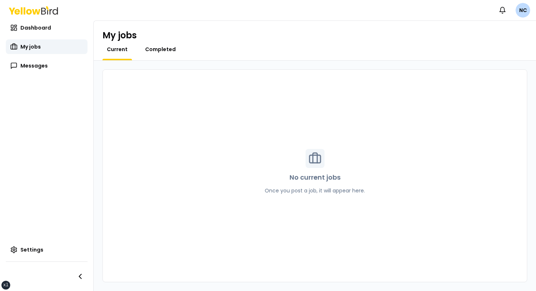
click at [162, 51] on span "Completed" at bounding box center [160, 49] width 31 height 7
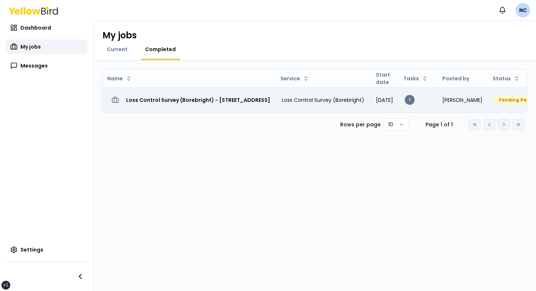
click at [212, 93] on td "Loss Control Survey (Borebright) - [STREET_ADDRESS]" at bounding box center [189, 99] width 173 height 25
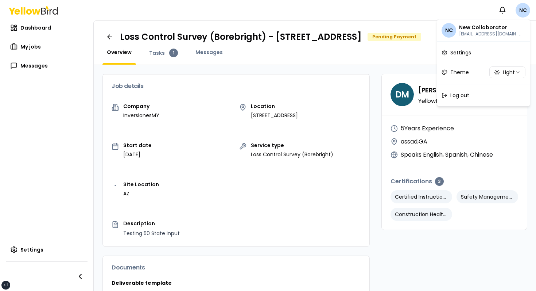
click at [520, 4] on html "xs sm md lg xl 2xl Notifications NC Dashboard My jobs Messages Settings Loss Co…" at bounding box center [268, 145] width 536 height 291
click at [454, 93] on span "Log out" at bounding box center [459, 95] width 19 height 7
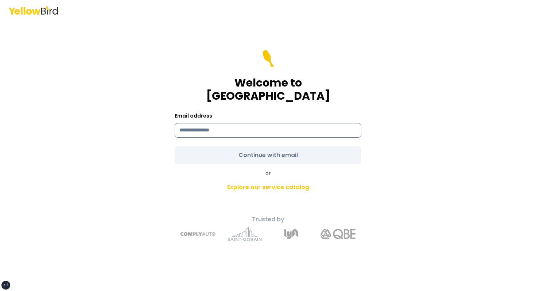
click at [266, 123] on input at bounding box center [268, 130] width 187 height 15
type input "**********"
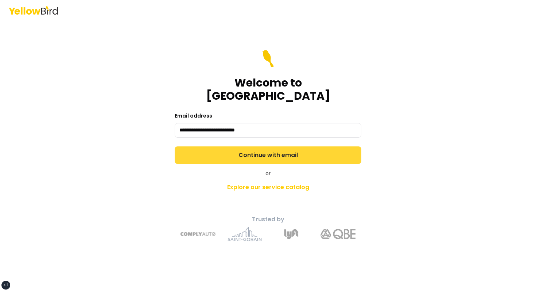
click at [201, 148] on form "**********" at bounding box center [268, 107] width 187 height 114
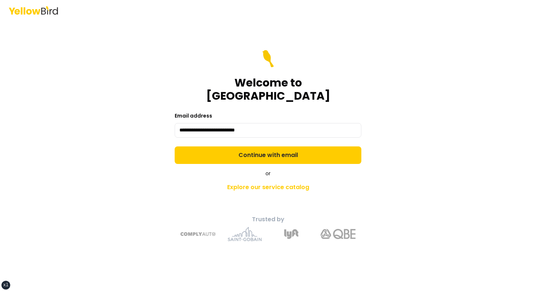
click at [201, 170] on div "or Explore our service catalog" at bounding box center [268, 182] width 257 height 25
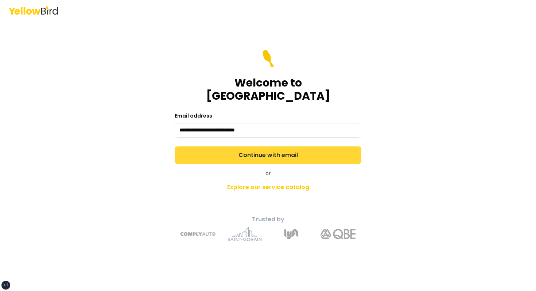
click at [210, 152] on button "Continue with email" at bounding box center [268, 155] width 187 height 18
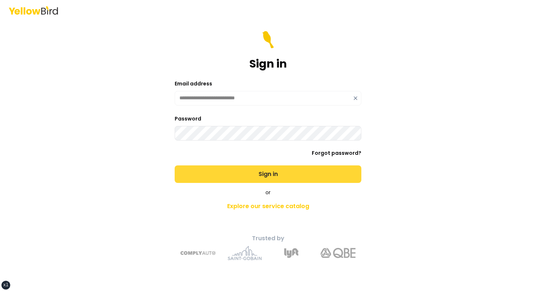
click at [175, 165] on button "Sign in" at bounding box center [268, 174] width 187 height 18
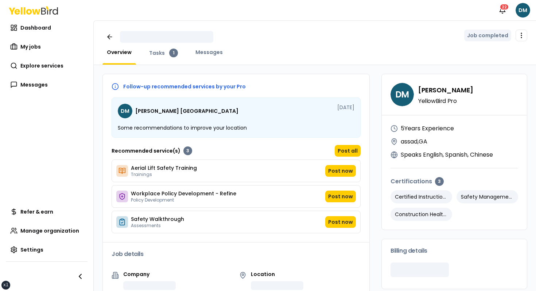
click at [371, 53] on div "Overview Tasks 1 Messages" at bounding box center [314, 57] width 425 height 16
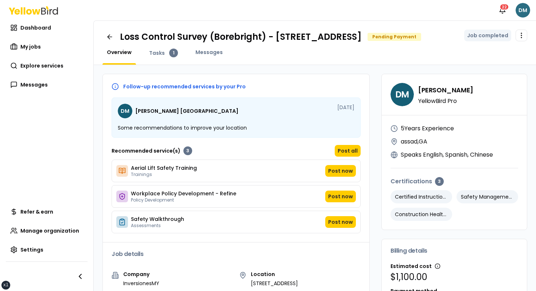
click at [524, 13] on html "xs sm md lg xl 2xl Notifications 22 DM Dashboard My jobs Explore services Messa…" at bounding box center [268, 145] width 536 height 291
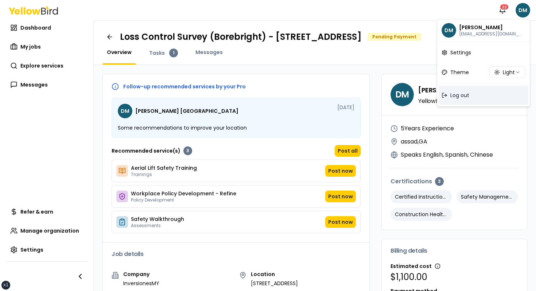
click at [465, 95] on span "Log out" at bounding box center [459, 95] width 19 height 7
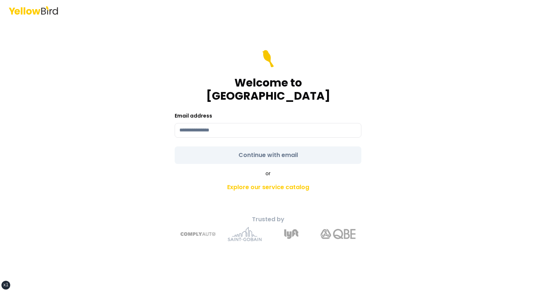
click at [337, 58] on div "Welcome to [GEOGRAPHIC_DATA]" at bounding box center [268, 76] width 187 height 53
click at [333, 65] on div "Welcome to [GEOGRAPHIC_DATA]" at bounding box center [268, 76] width 187 height 53
click at [120, 74] on div "Welcome to YellowBird Email address Continue with email or Explore our service …" at bounding box center [268, 145] width 536 height 291
click at [232, 124] on input at bounding box center [268, 130] width 187 height 15
type input "**********"
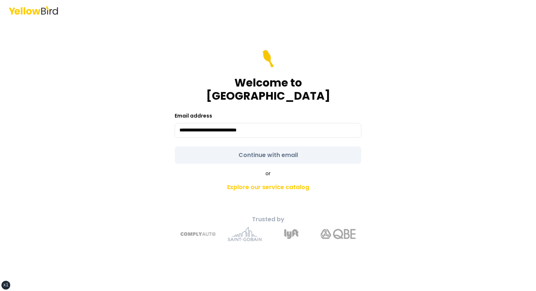
click at [215, 150] on form "**********" at bounding box center [268, 107] width 187 height 114
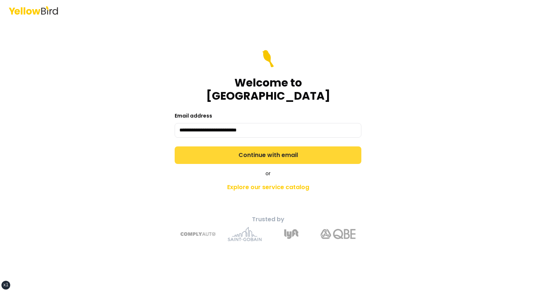
click at [215, 150] on button "Continue with email" at bounding box center [268, 155] width 187 height 18
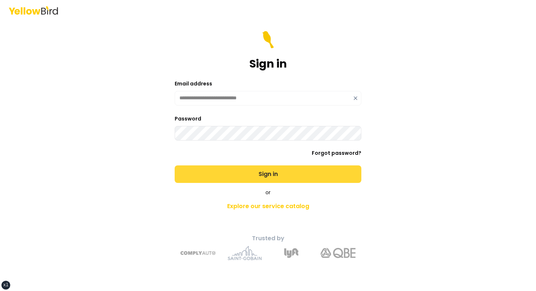
click at [175, 165] on button "Sign in" at bounding box center [268, 174] width 187 height 18
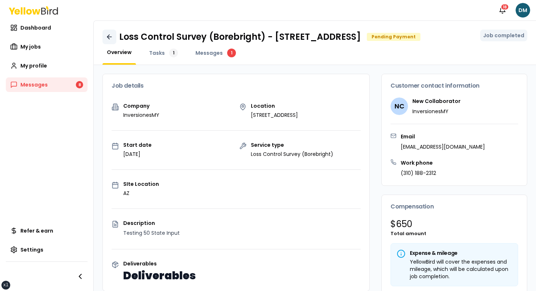
click at [110, 40] on icon at bounding box center [109, 36] width 7 height 7
